Goal: Information Seeking & Learning: Learn about a topic

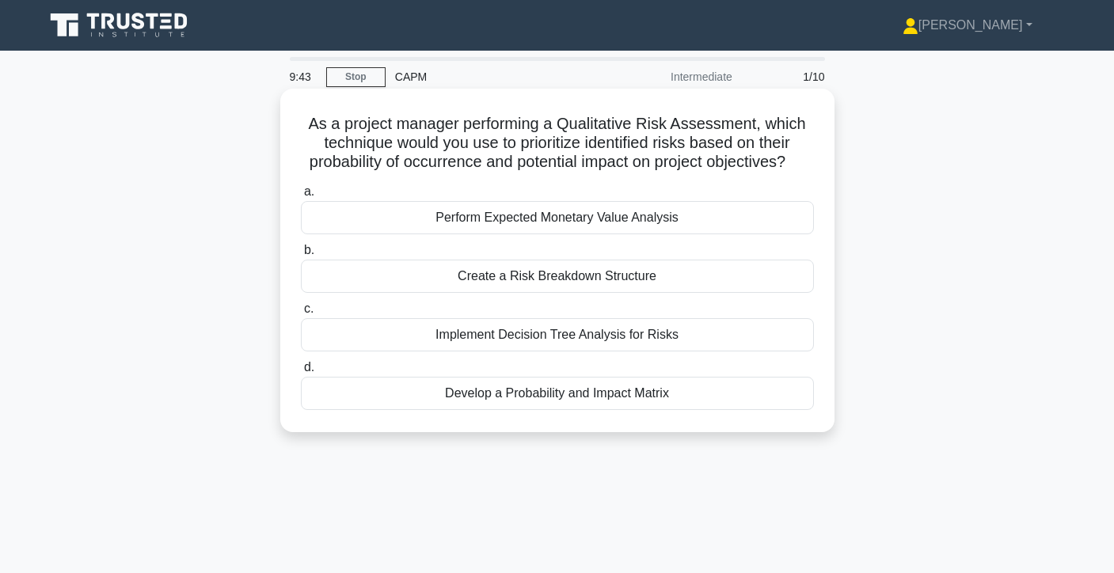
click at [533, 402] on div "Develop a Probability and Impact Matrix" at bounding box center [557, 393] width 513 height 33
click at [301, 373] on input "d. Develop a Probability and Impact Matrix" at bounding box center [301, 367] width 0 height 10
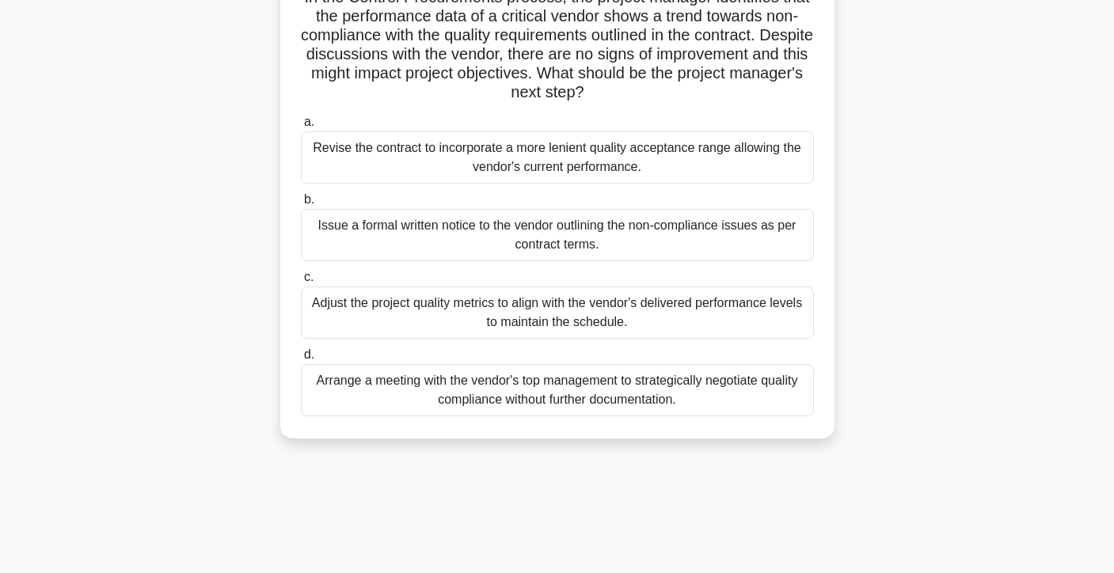
scroll to position [124, 0]
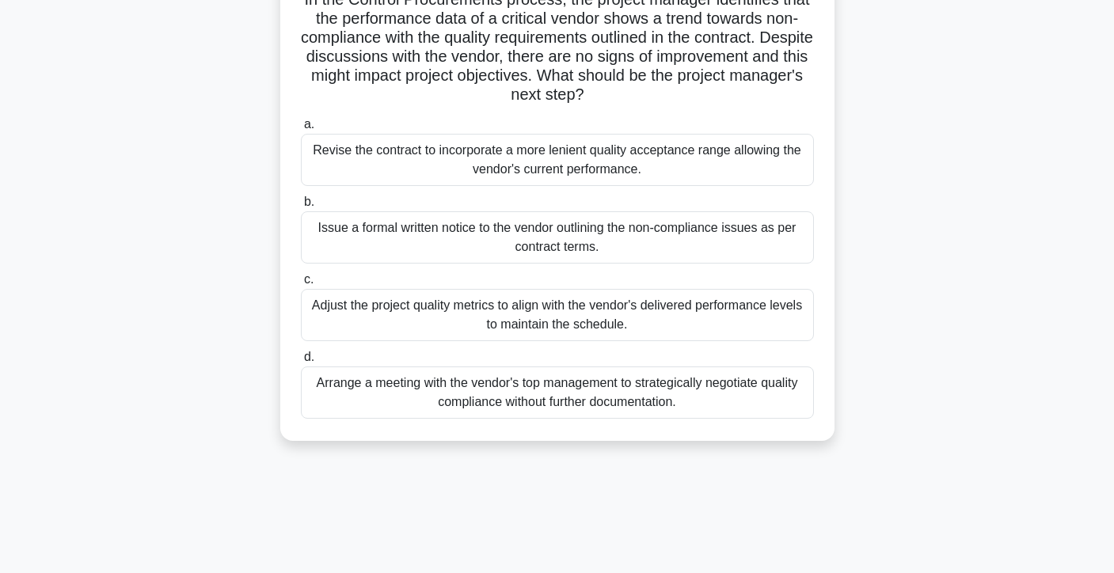
click at [703, 313] on div "Adjust the project quality metrics to align with the vendor's delivered perform…" at bounding box center [557, 315] width 513 height 52
click at [301, 285] on input "c. Adjust the project quality metrics to align with the vendor's delivered perf…" at bounding box center [301, 280] width 0 height 10
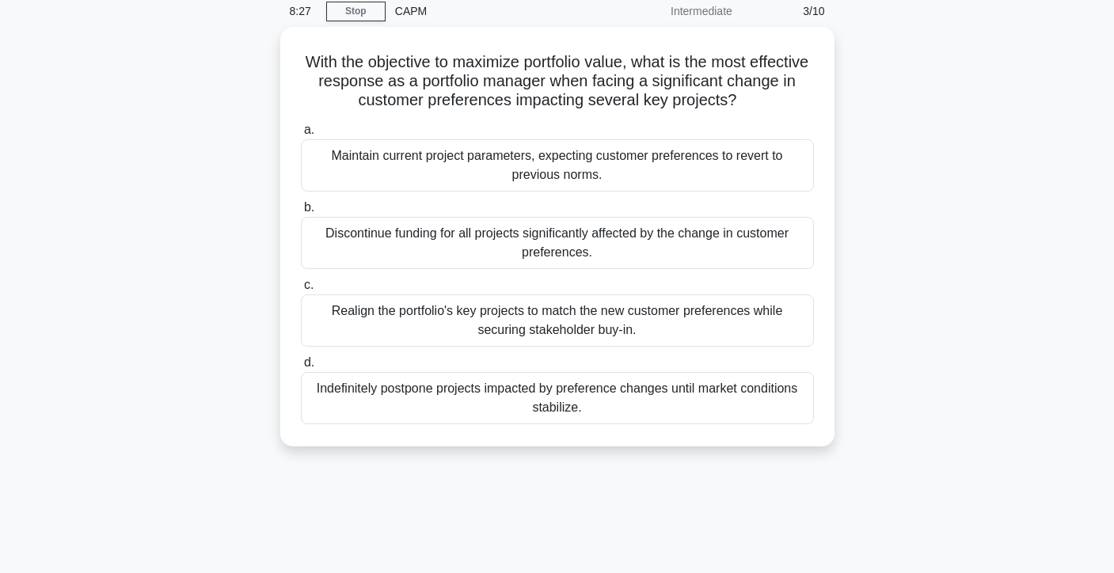
scroll to position [70, 0]
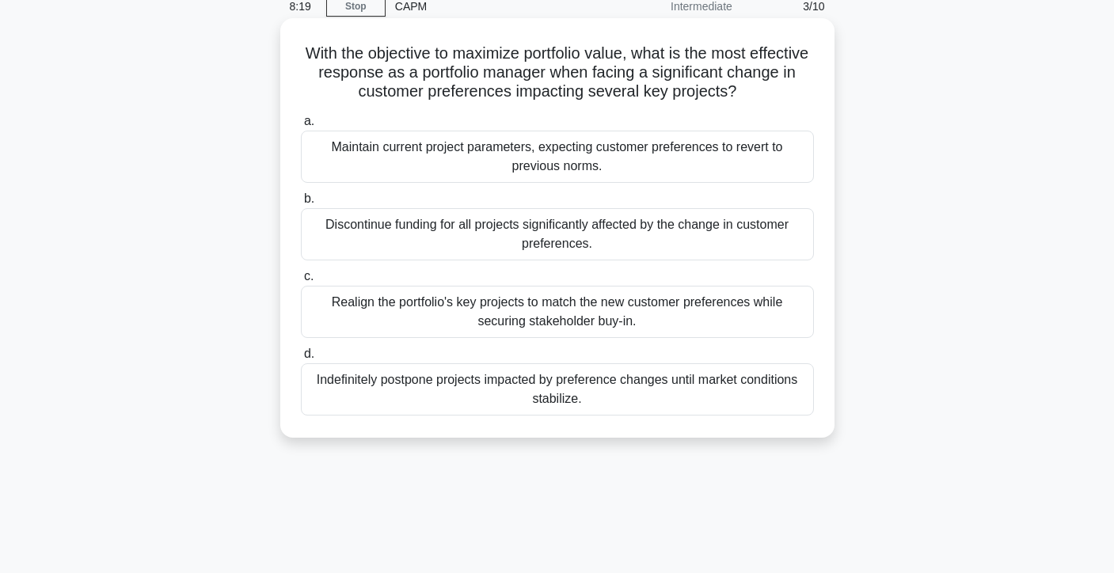
click at [764, 307] on div "Realign the portfolio's key projects to match the new customer preferences whil…" at bounding box center [557, 312] width 513 height 52
click at [301, 282] on input "c. Realign the portfolio's key projects to match the new customer preferences w…" at bounding box center [301, 276] width 0 height 10
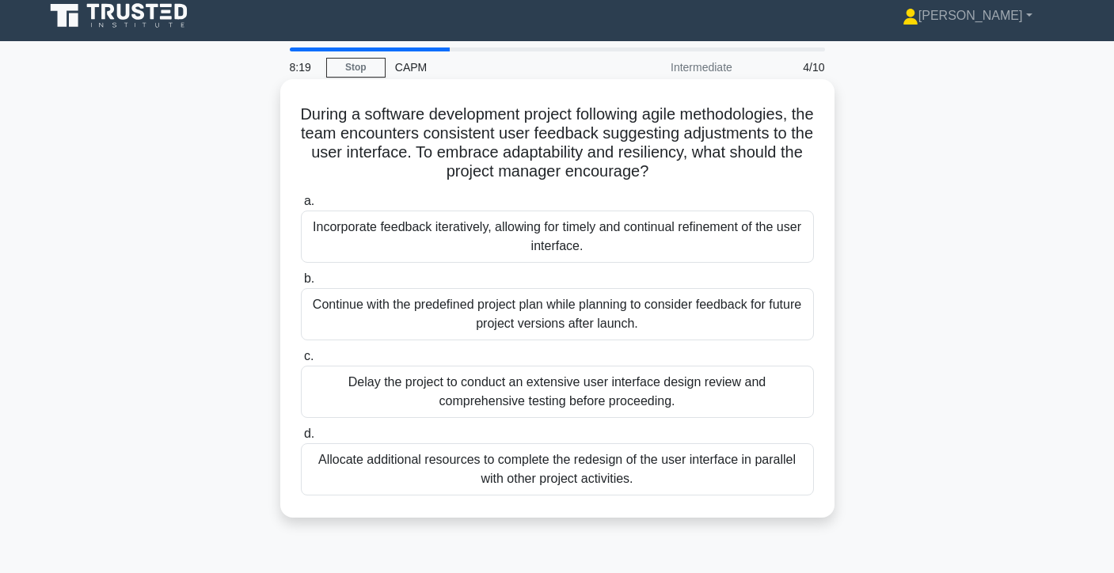
scroll to position [0, 0]
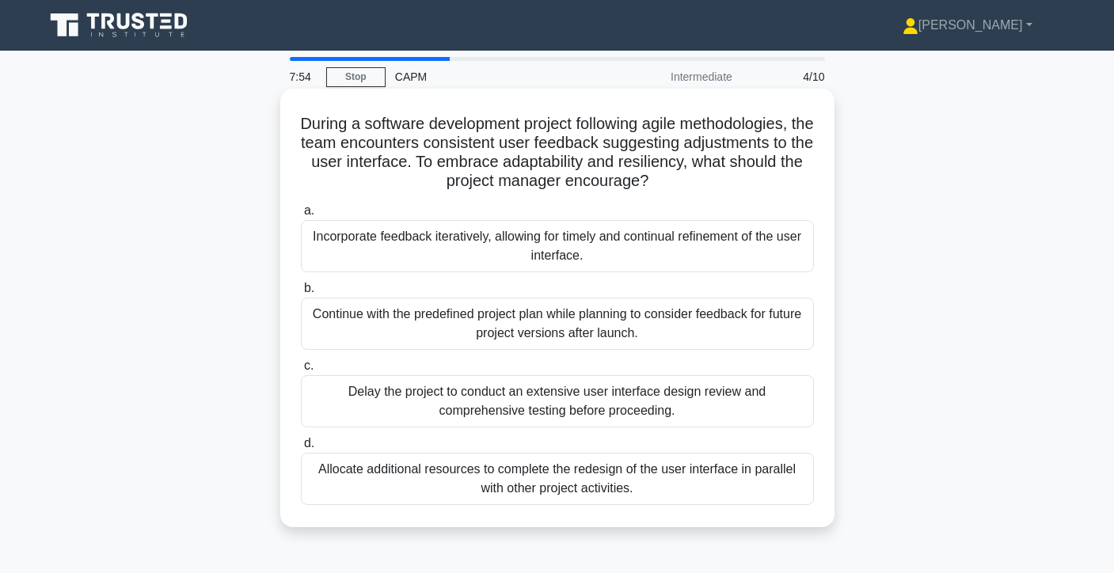
click at [782, 250] on div "Incorporate feedback iteratively, allowing for timely and continual refinement …" at bounding box center [557, 246] width 513 height 52
click at [301, 216] on input "a. Incorporate feedback iteratively, allowing for timely and continual refineme…" at bounding box center [301, 211] width 0 height 10
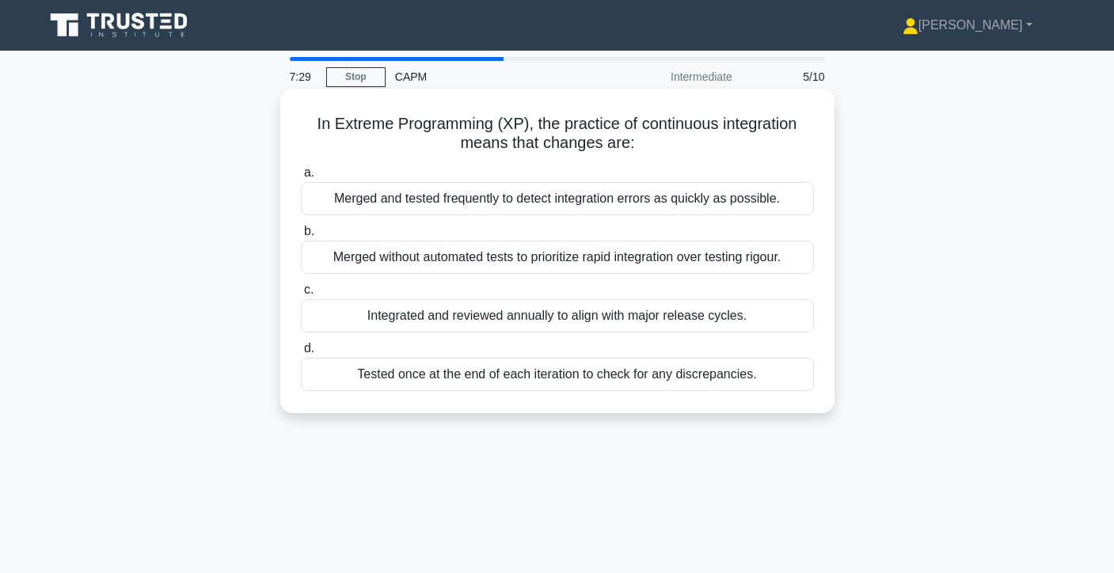
click at [648, 367] on div "Tested once at the end of each iteration to check for any discrepancies." at bounding box center [557, 374] width 513 height 33
click at [301, 354] on input "d. Tested once at the end of each iteration to check for any discrepancies." at bounding box center [301, 348] width 0 height 10
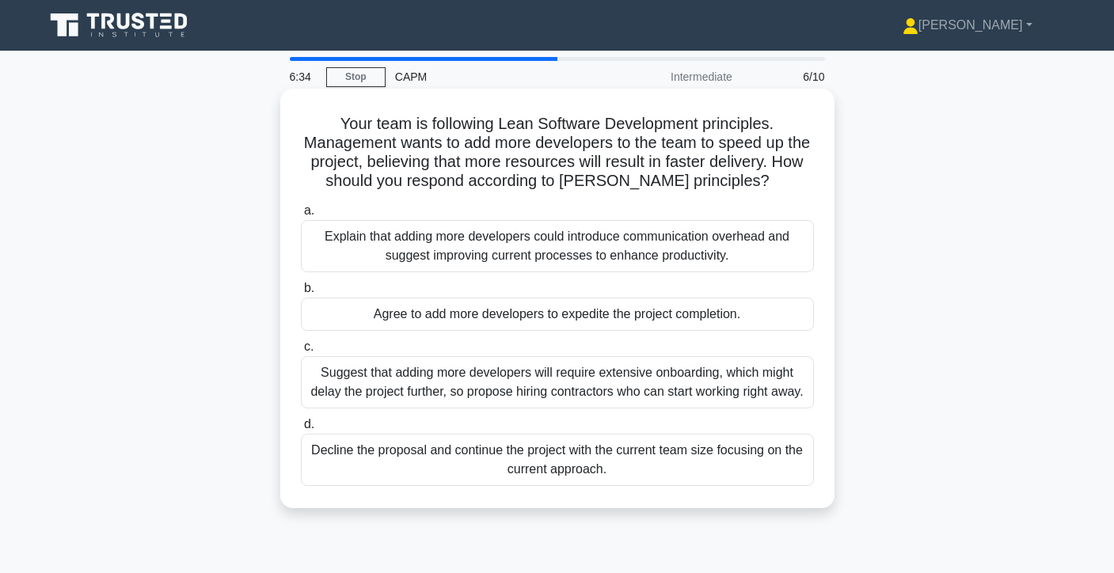
click at [622, 381] on div "Suggest that adding more developers will require extensive onboarding, which mi…" at bounding box center [557, 382] width 513 height 52
click at [301, 352] on input "c. Suggest that adding more developers will require extensive onboarding, which…" at bounding box center [301, 347] width 0 height 10
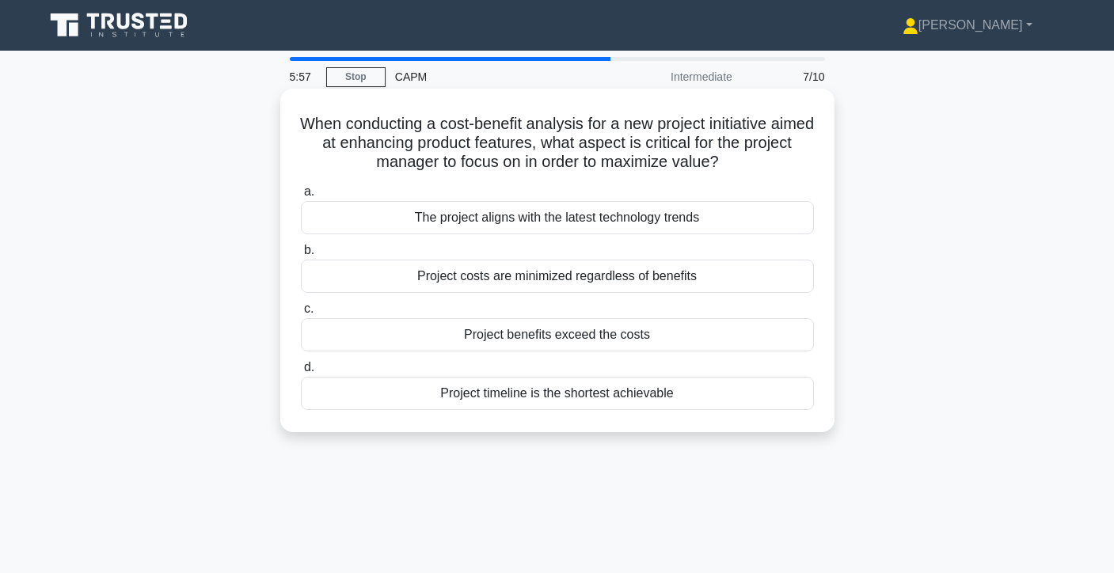
click at [705, 279] on div "Project costs are minimized regardless of benefits" at bounding box center [557, 276] width 513 height 33
click at [301, 256] on input "b. Project costs are minimized regardless of benefits" at bounding box center [301, 250] width 0 height 10
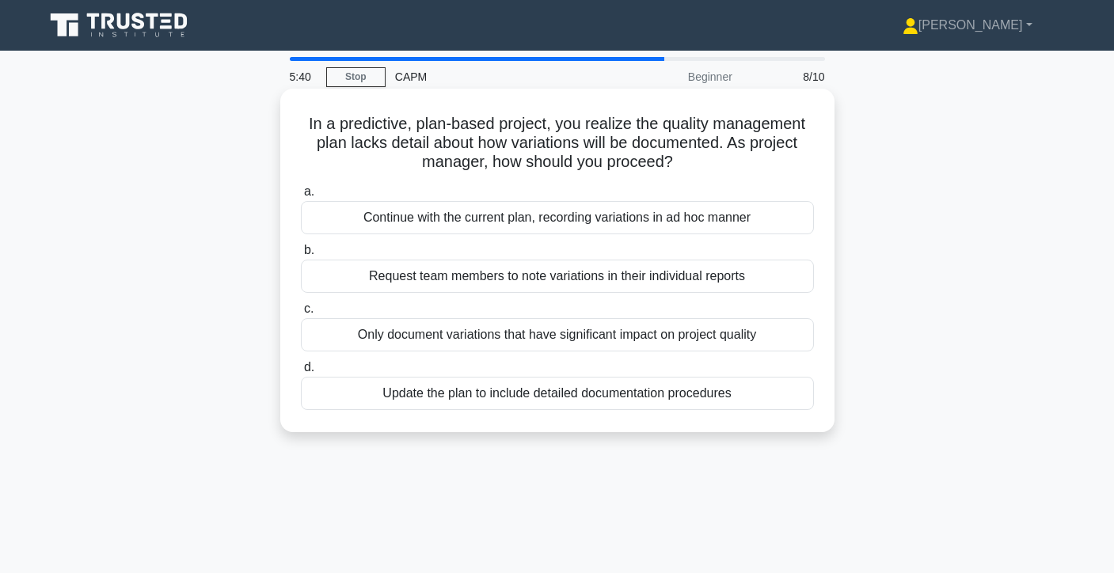
click at [646, 402] on div "Update the plan to include detailed documentation procedures" at bounding box center [557, 393] width 513 height 33
click at [301, 373] on input "d. Update the plan to include detailed documentation procedures" at bounding box center [301, 367] width 0 height 10
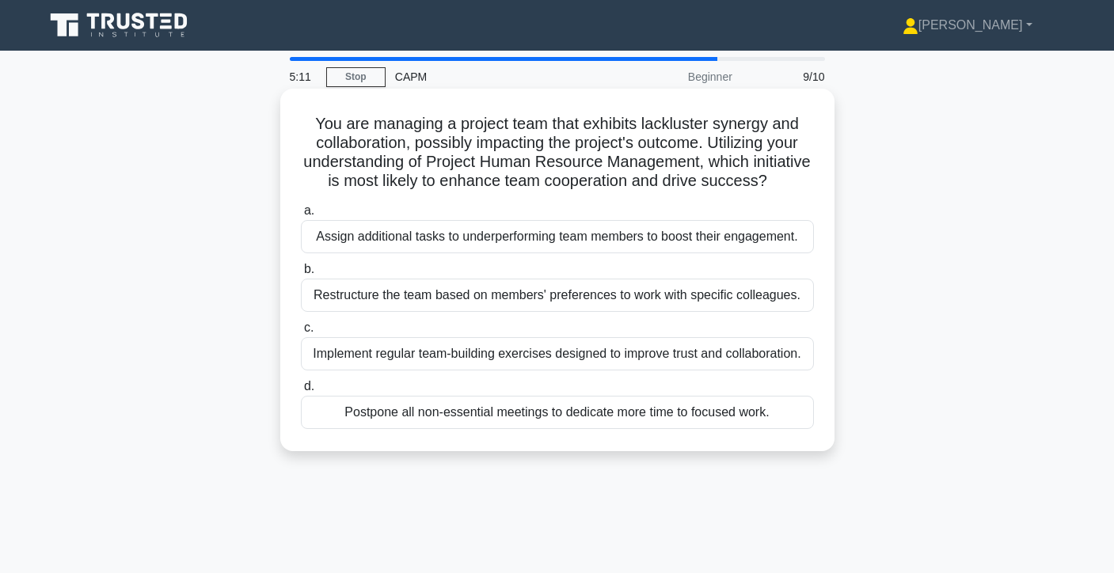
click at [677, 364] on div "Implement regular team-building exercises designed to improve trust and collabo…" at bounding box center [557, 353] width 513 height 33
click at [301, 333] on input "c. Implement regular team-building exercises designed to improve trust and coll…" at bounding box center [301, 328] width 0 height 10
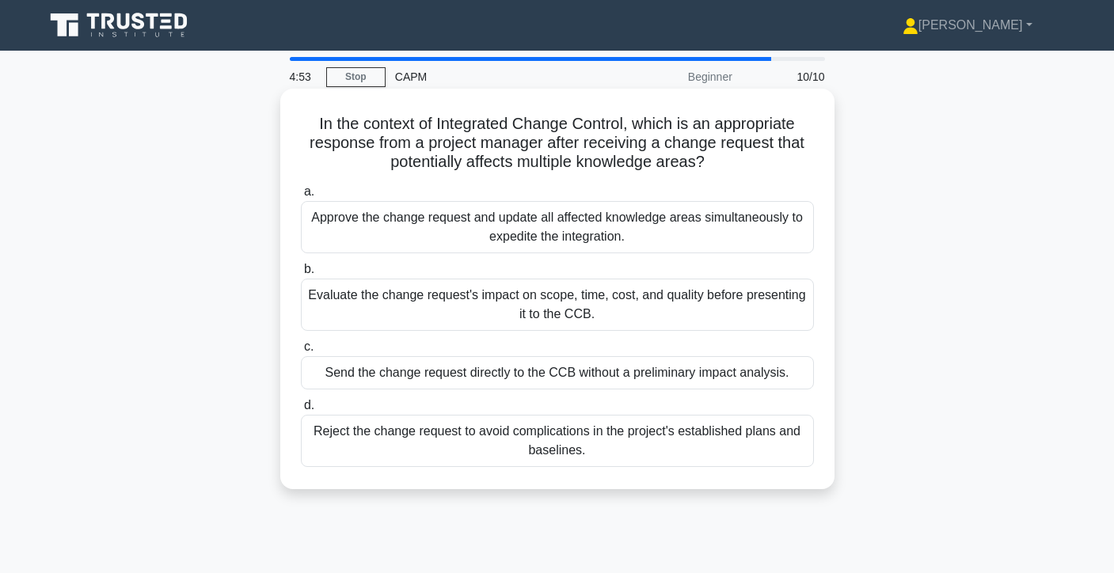
click at [757, 309] on div "Evaluate the change request's impact on scope, time, cost, and quality before p…" at bounding box center [557, 305] width 513 height 52
click at [301, 275] on input "b. Evaluate the change request's impact on scope, time, cost, and quality befor…" at bounding box center [301, 269] width 0 height 10
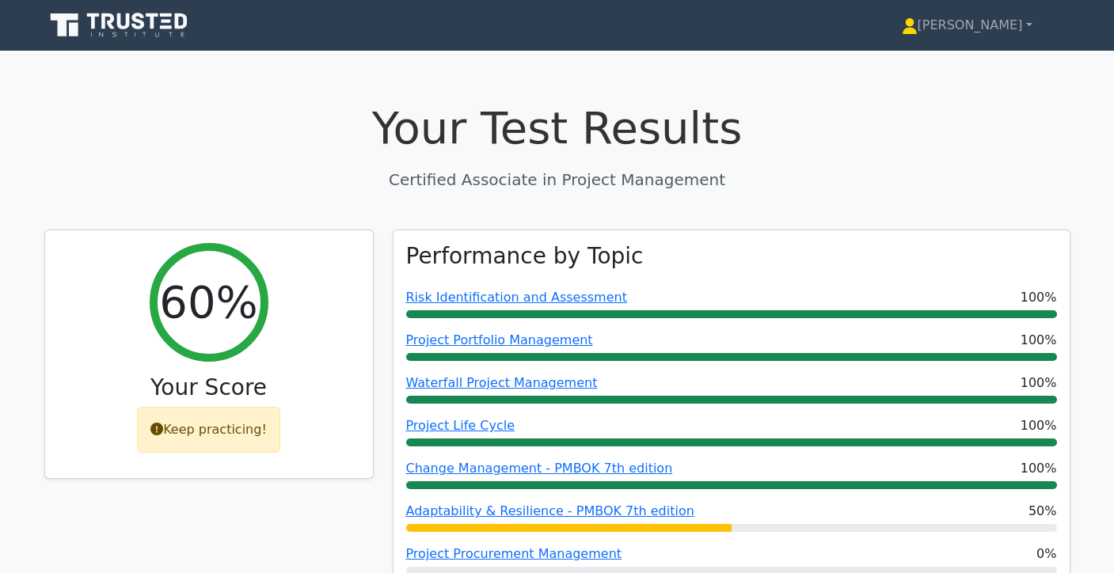
scroll to position [915, 0]
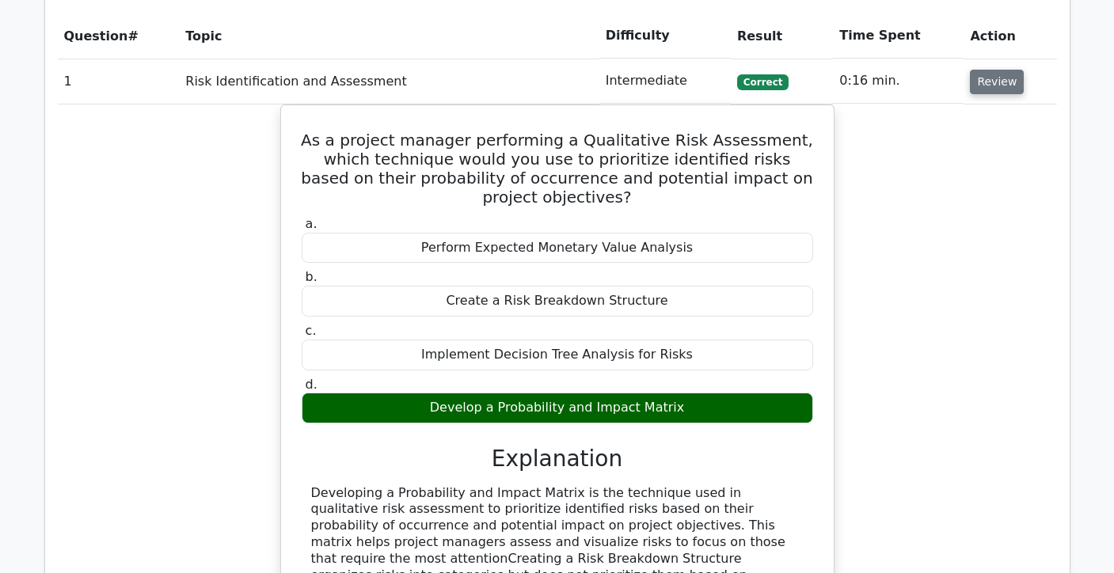
click at [1000, 82] on button "Review" at bounding box center [997, 82] width 54 height 25
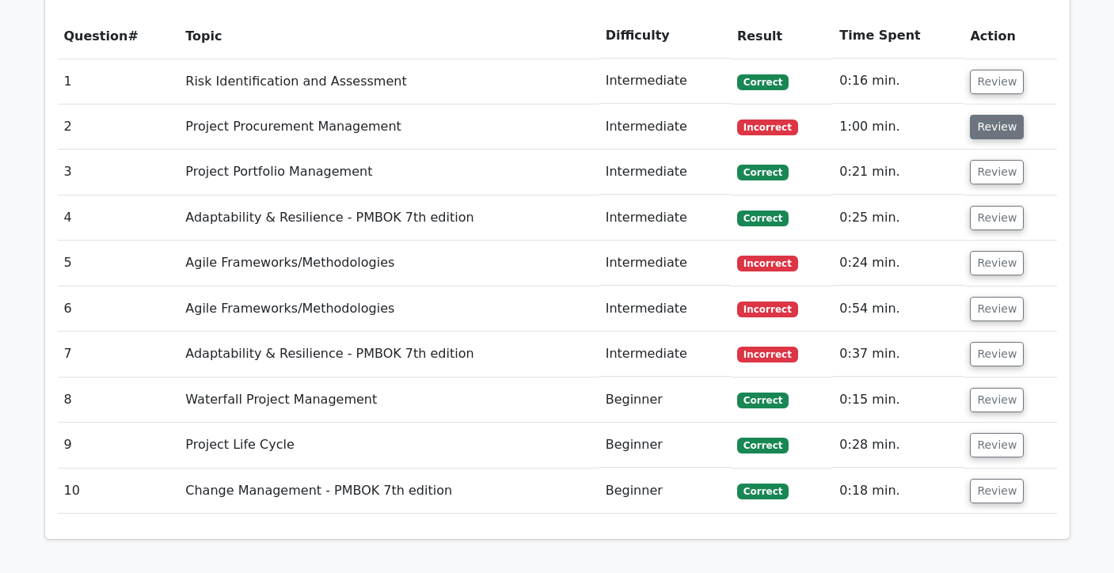
click at [984, 130] on button "Review" at bounding box center [997, 127] width 54 height 25
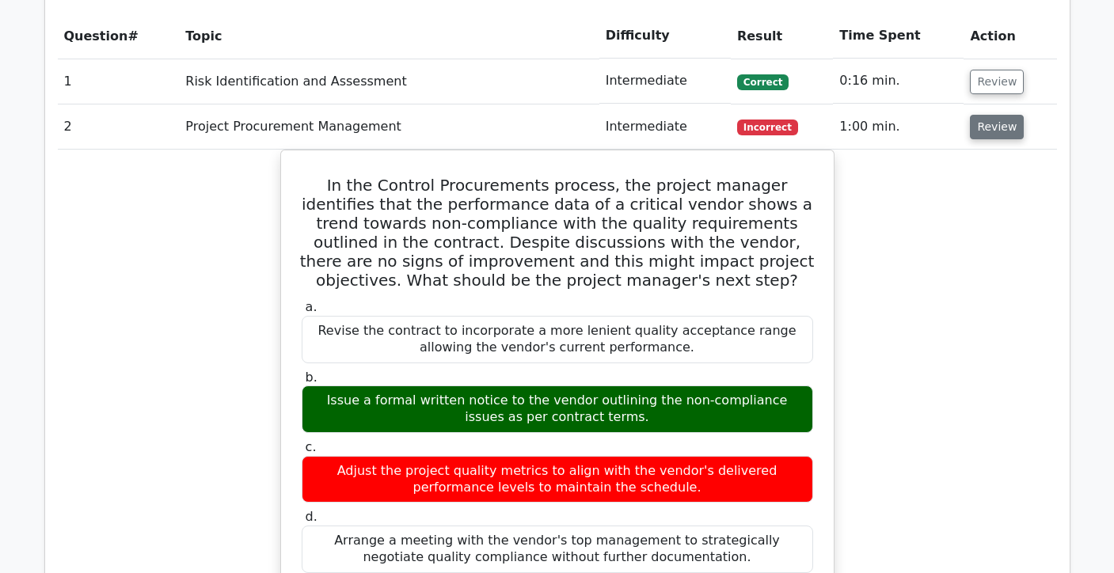
click at [989, 131] on button "Review" at bounding box center [997, 127] width 54 height 25
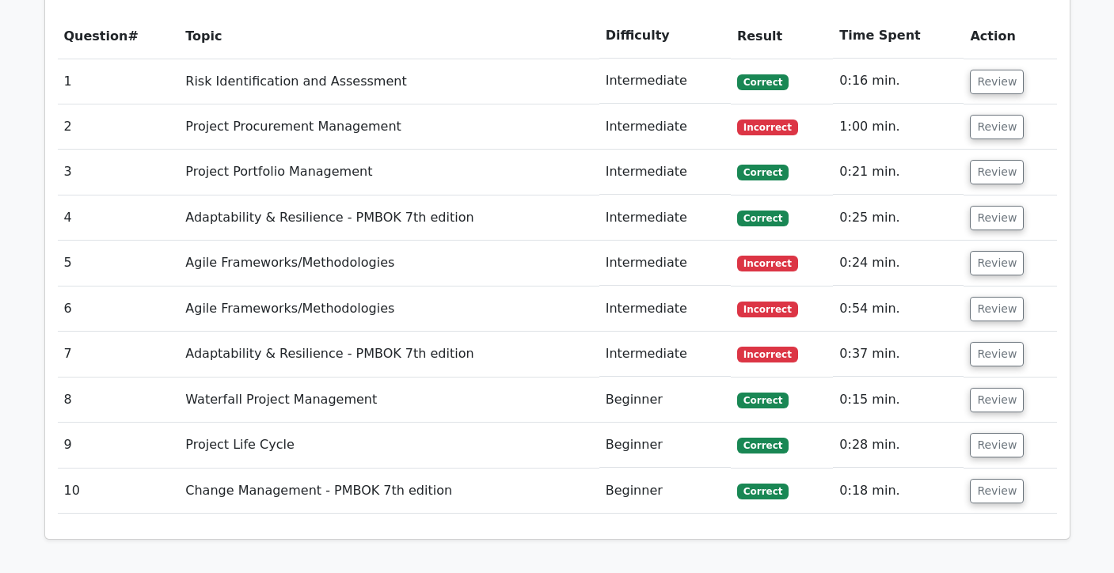
click at [976, 276] on td "Review" at bounding box center [1009, 263] width 93 height 45
click at [996, 269] on button "Review" at bounding box center [997, 263] width 54 height 25
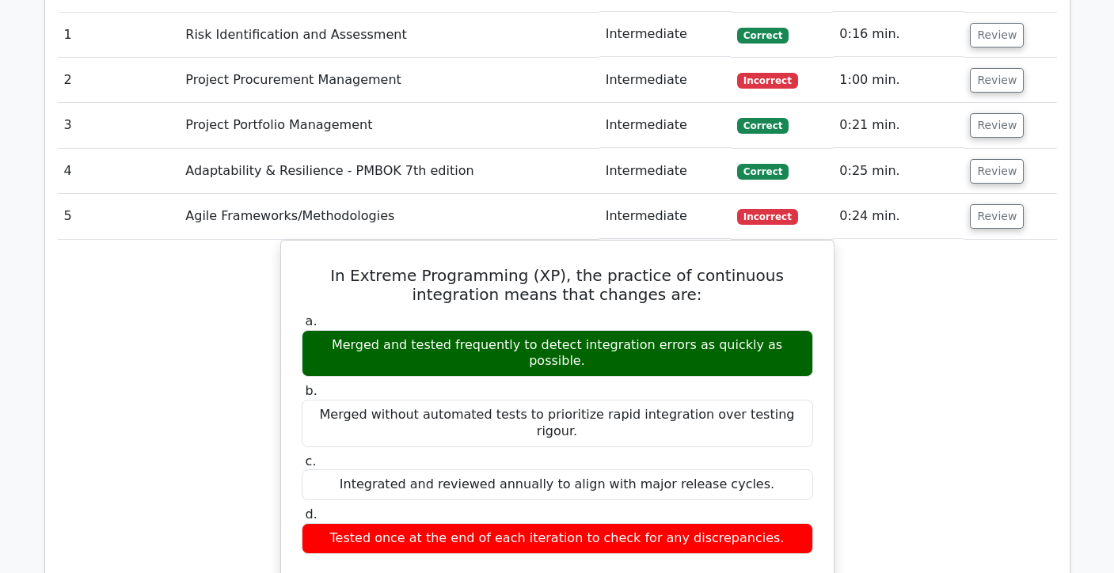
scroll to position [966, 0]
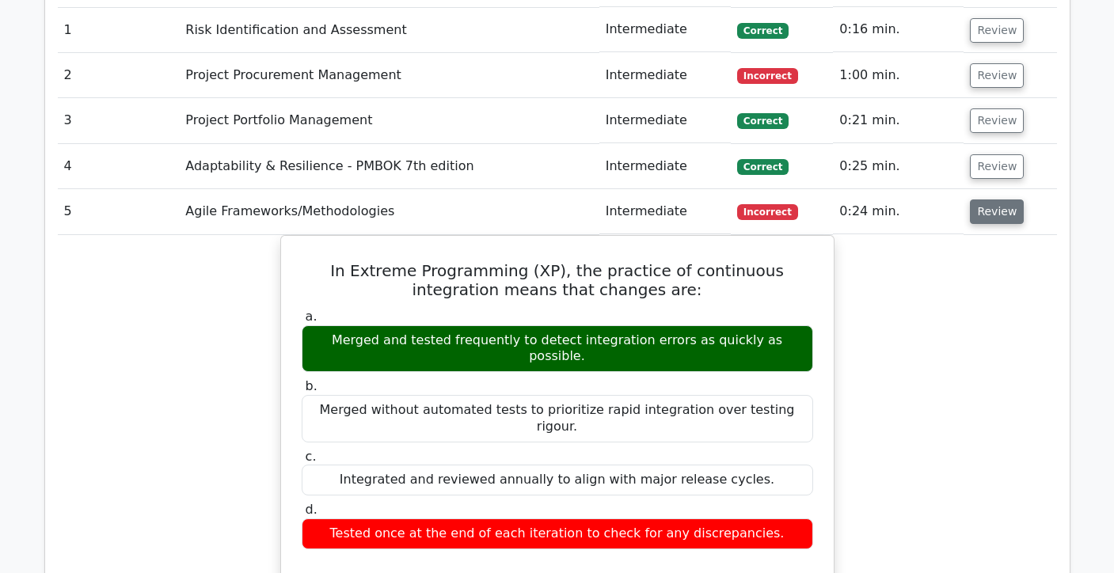
click at [997, 214] on button "Review" at bounding box center [997, 211] width 54 height 25
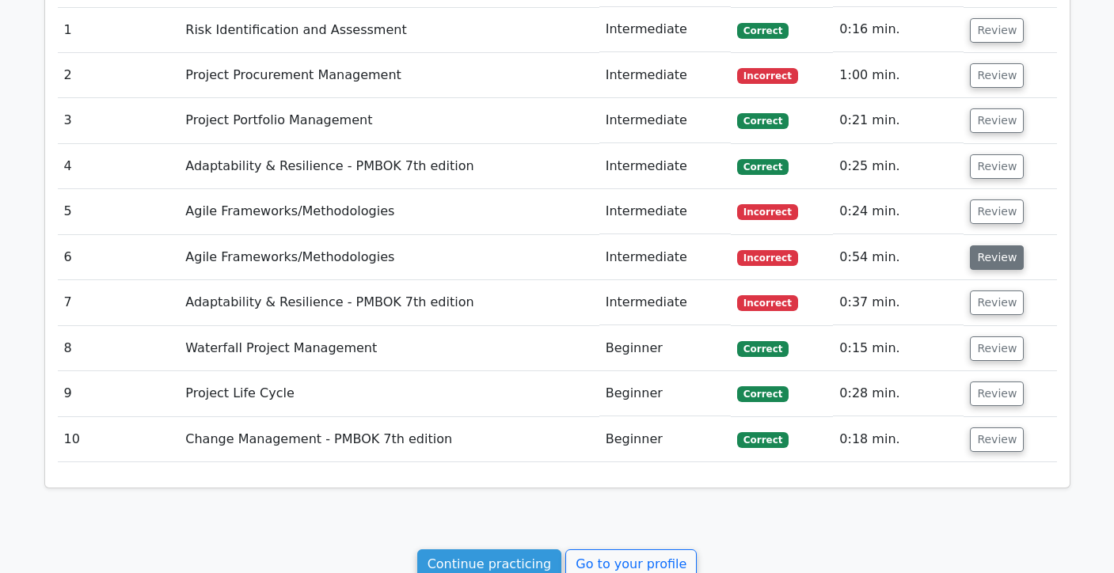
click at [995, 264] on button "Review" at bounding box center [997, 257] width 54 height 25
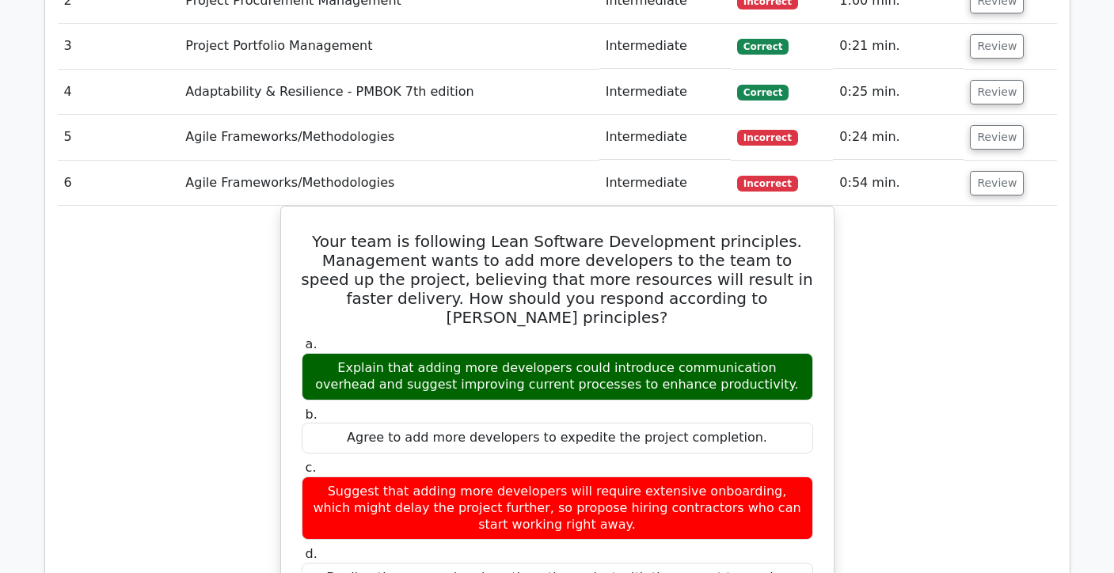
scroll to position [1042, 0]
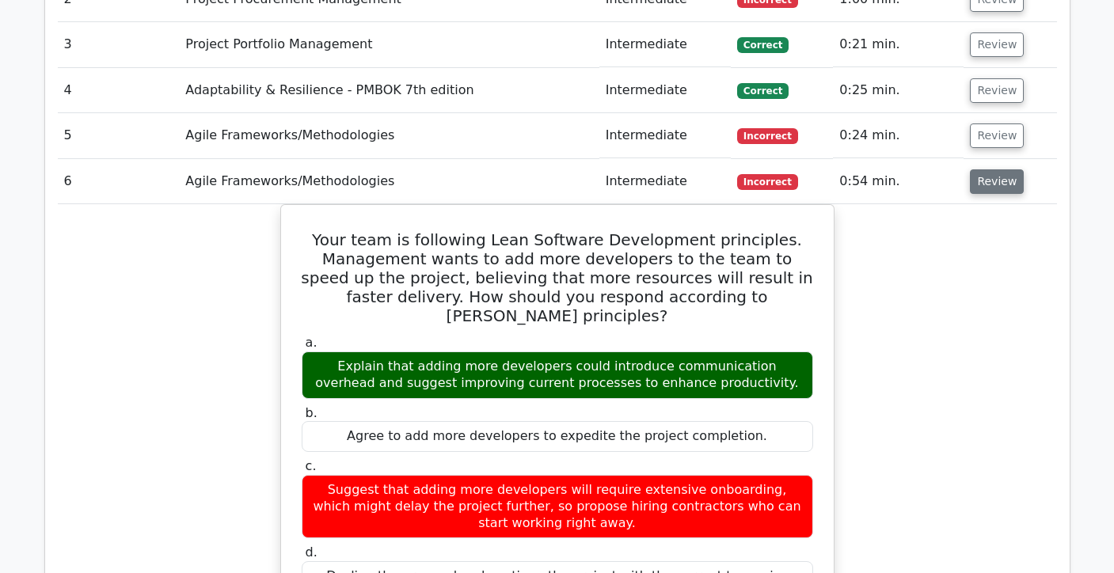
click at [994, 188] on button "Review" at bounding box center [997, 181] width 54 height 25
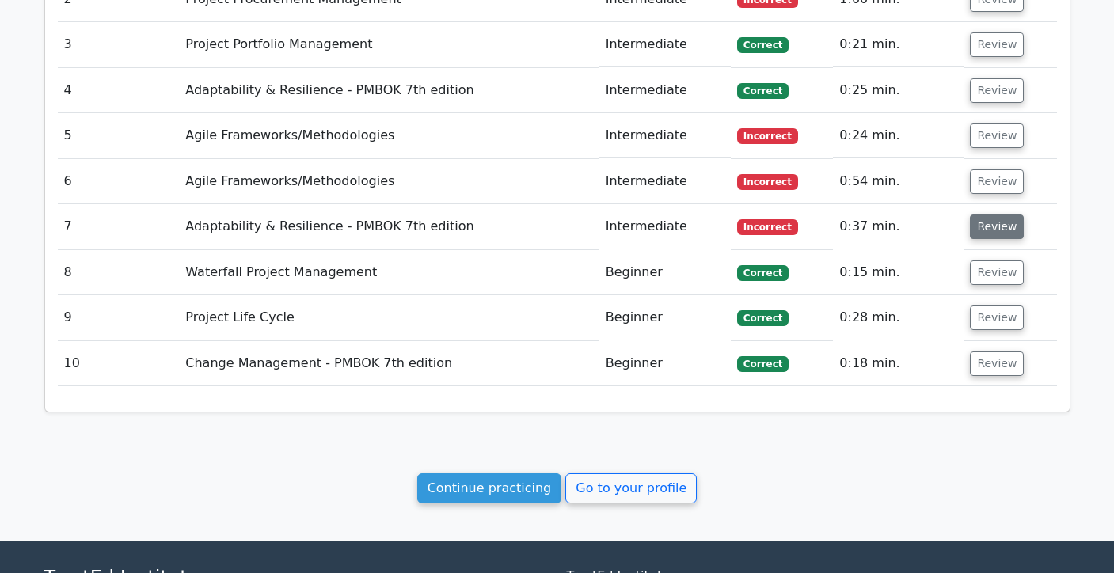
click at [982, 229] on button "Review" at bounding box center [997, 226] width 54 height 25
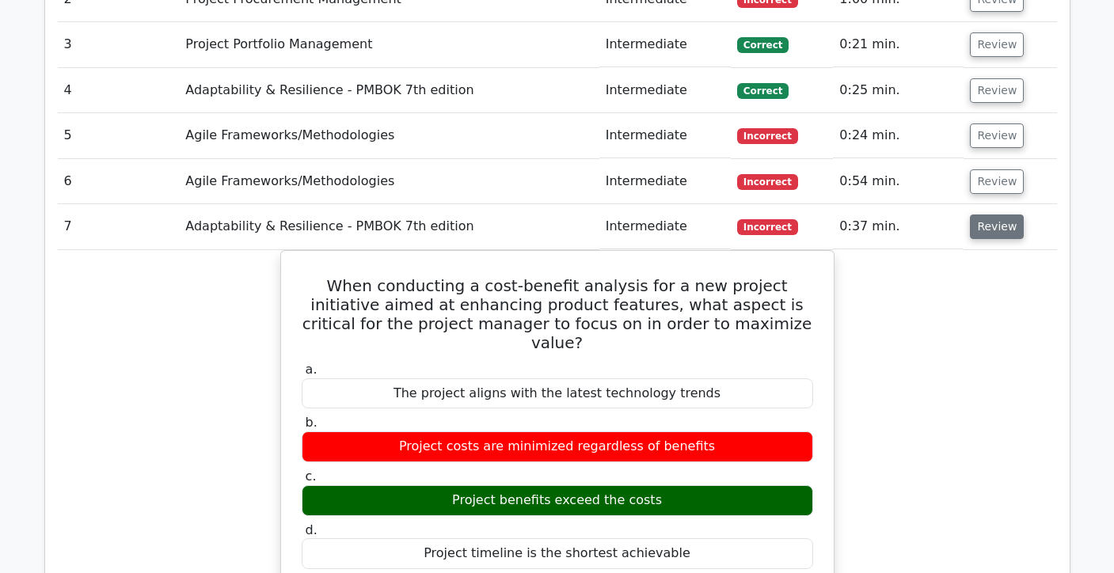
click at [989, 228] on button "Review" at bounding box center [997, 226] width 54 height 25
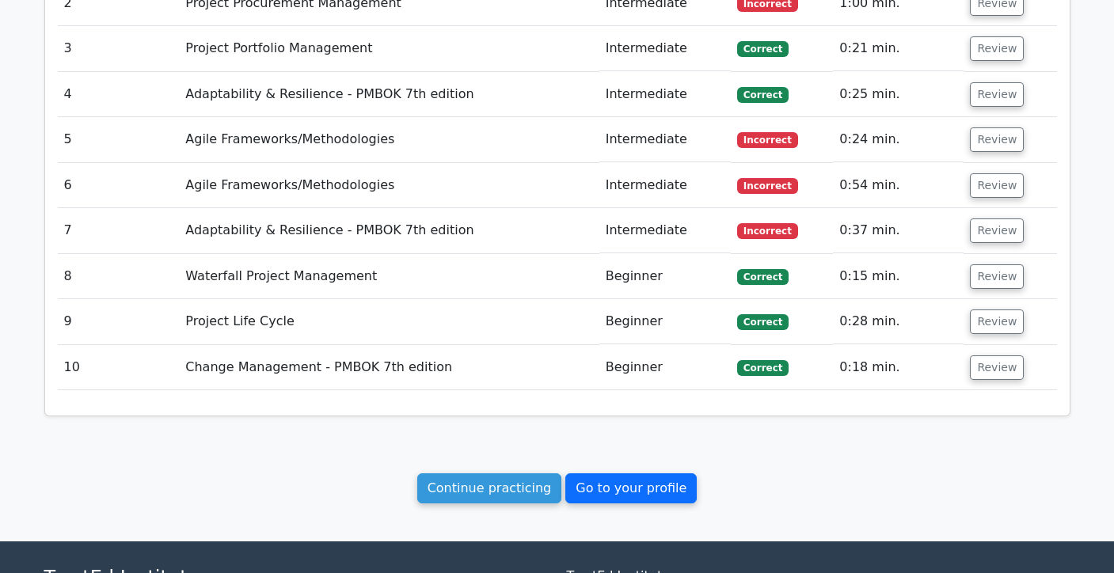
click at [592, 488] on link "Go to your profile" at bounding box center [630, 488] width 131 height 30
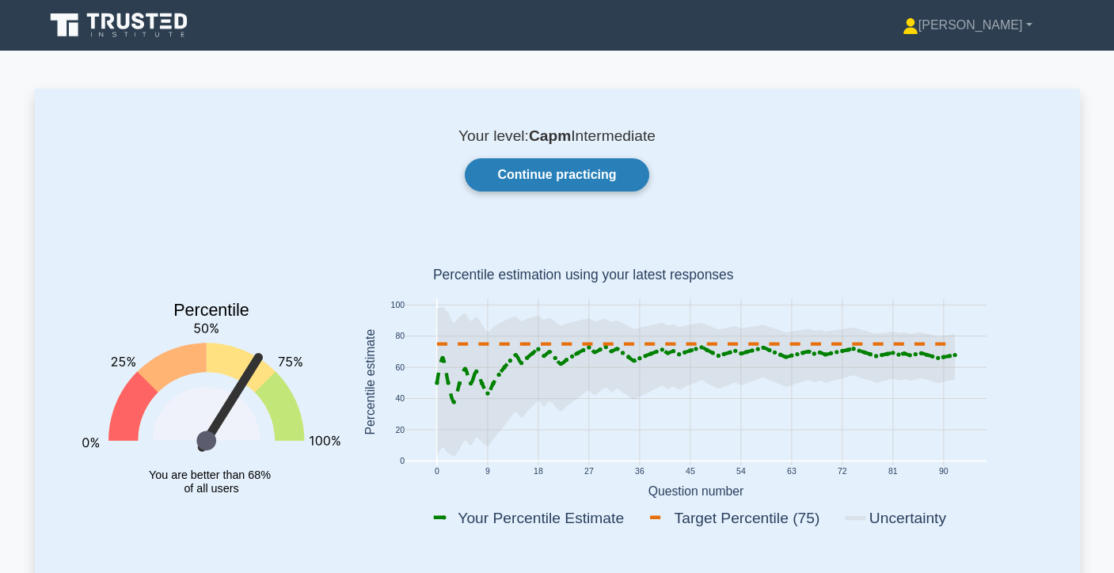
click at [600, 169] on link "Continue practicing" at bounding box center [557, 174] width 184 height 33
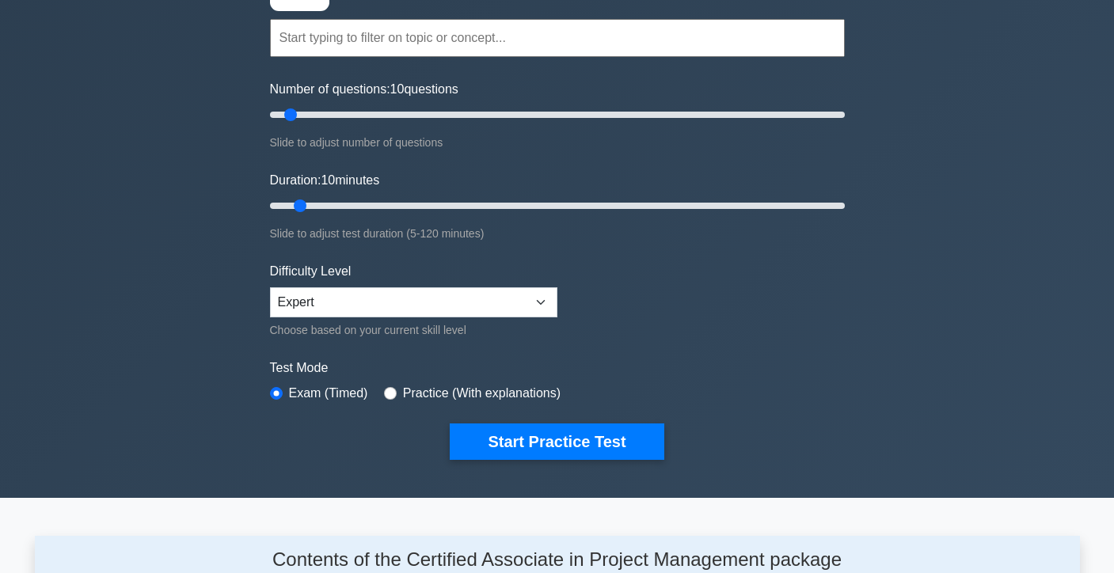
scroll to position [138, 0]
